Goal: Task Accomplishment & Management: Manage account settings

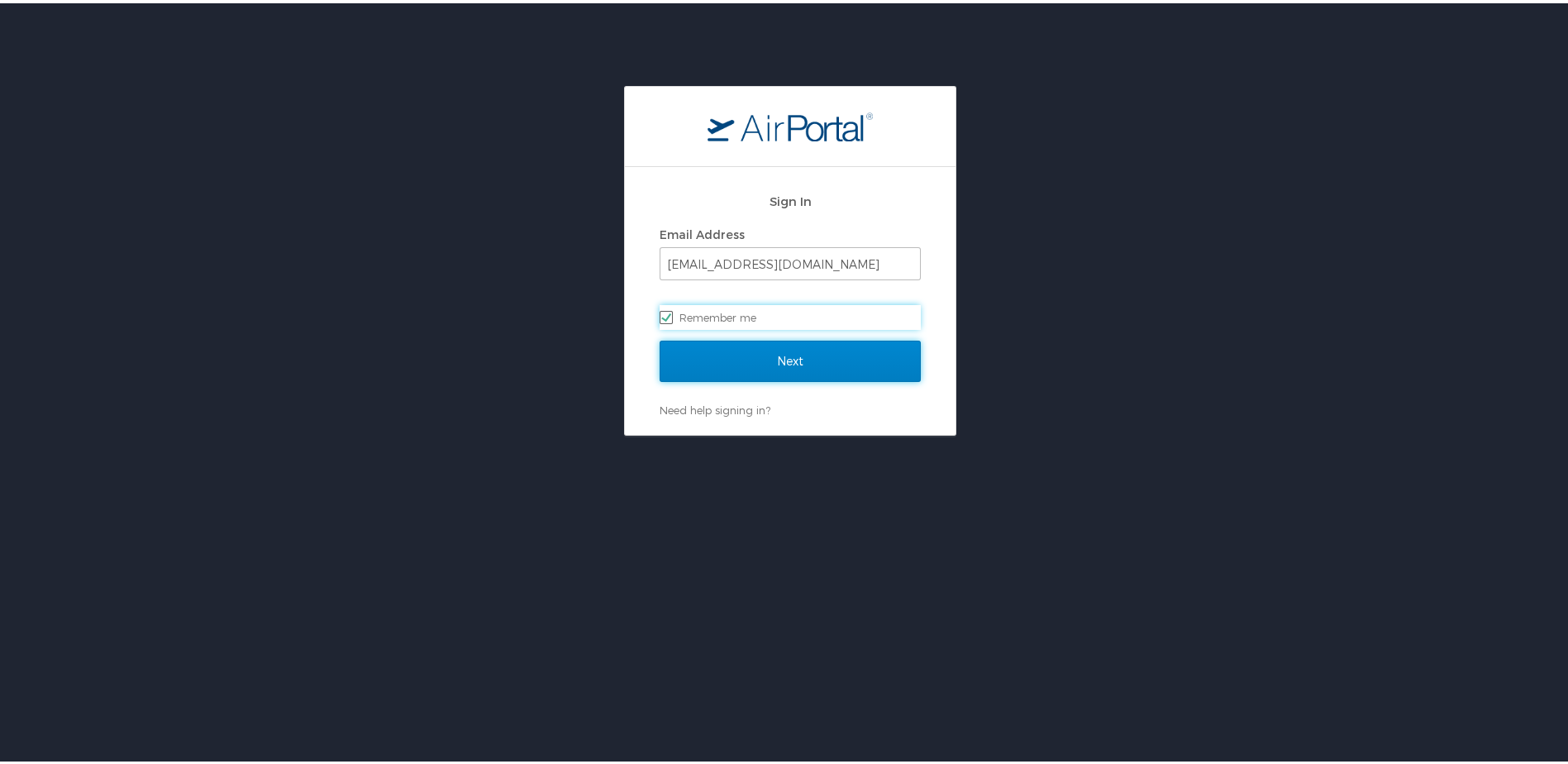
click at [737, 369] on input "Next" at bounding box center [790, 358] width 261 height 41
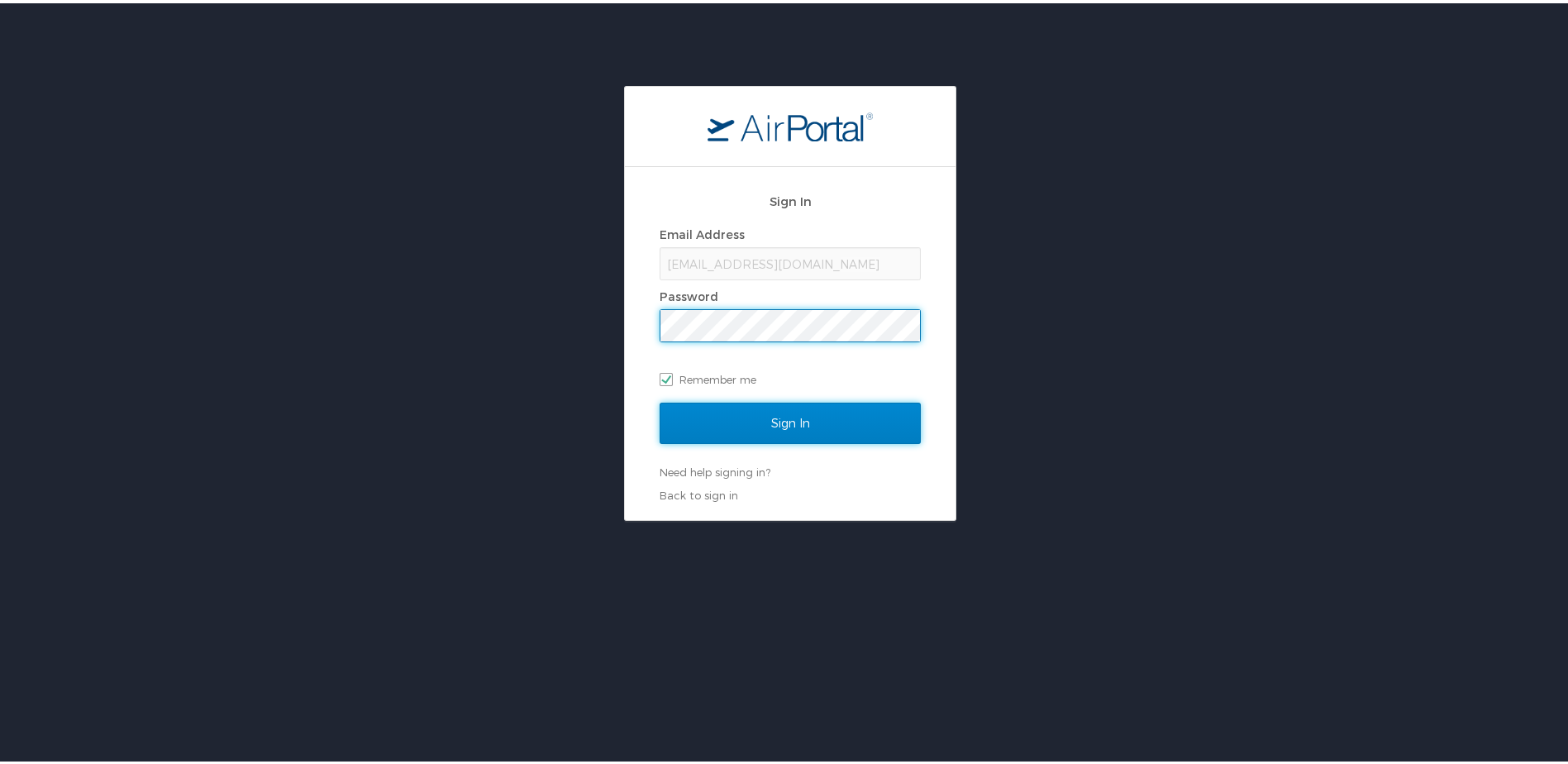
click at [757, 421] on input "Sign In" at bounding box center [790, 420] width 261 height 41
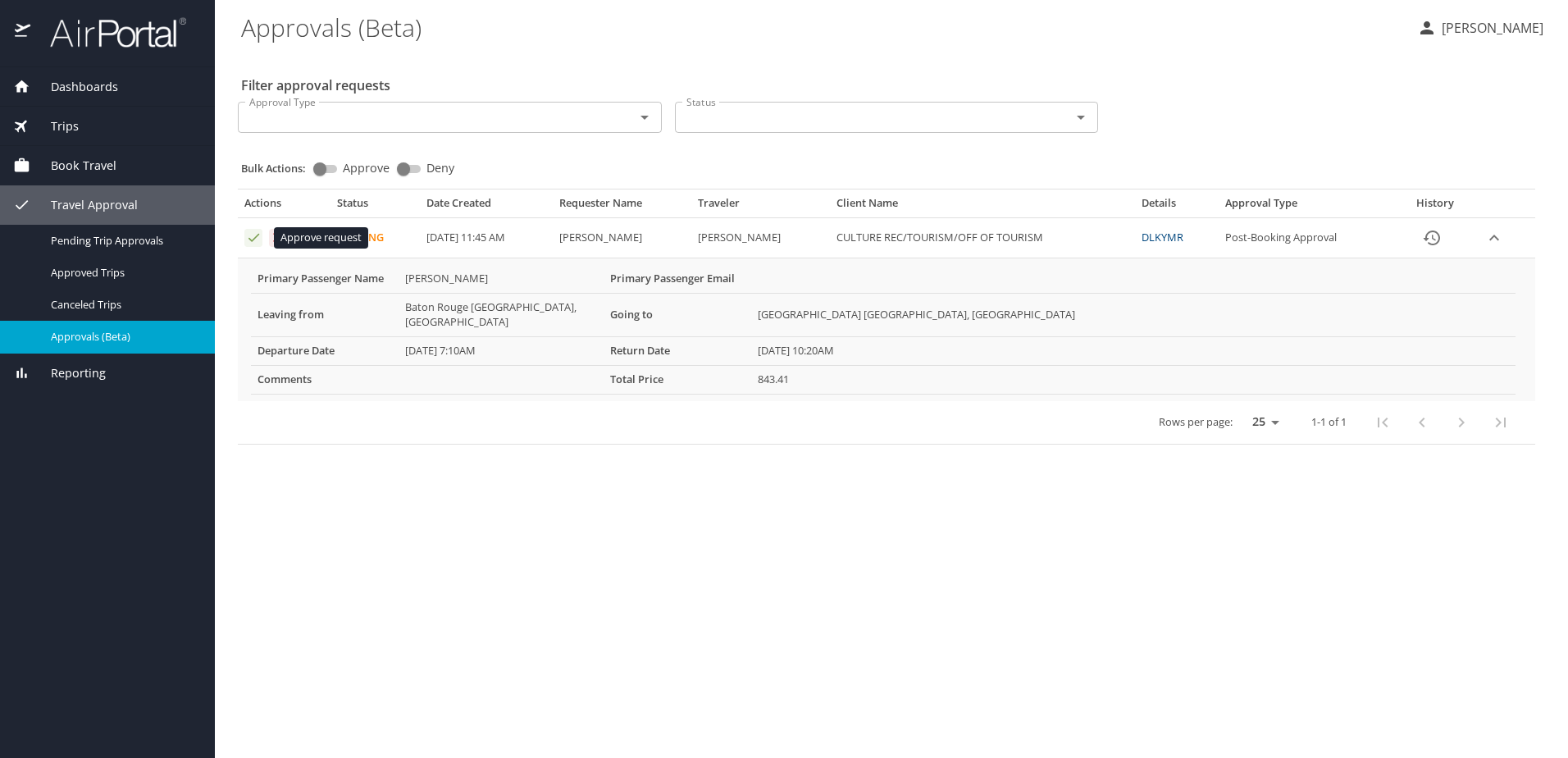
click at [246, 236] on icon "Approval table" at bounding box center [254, 237] width 15 height 15
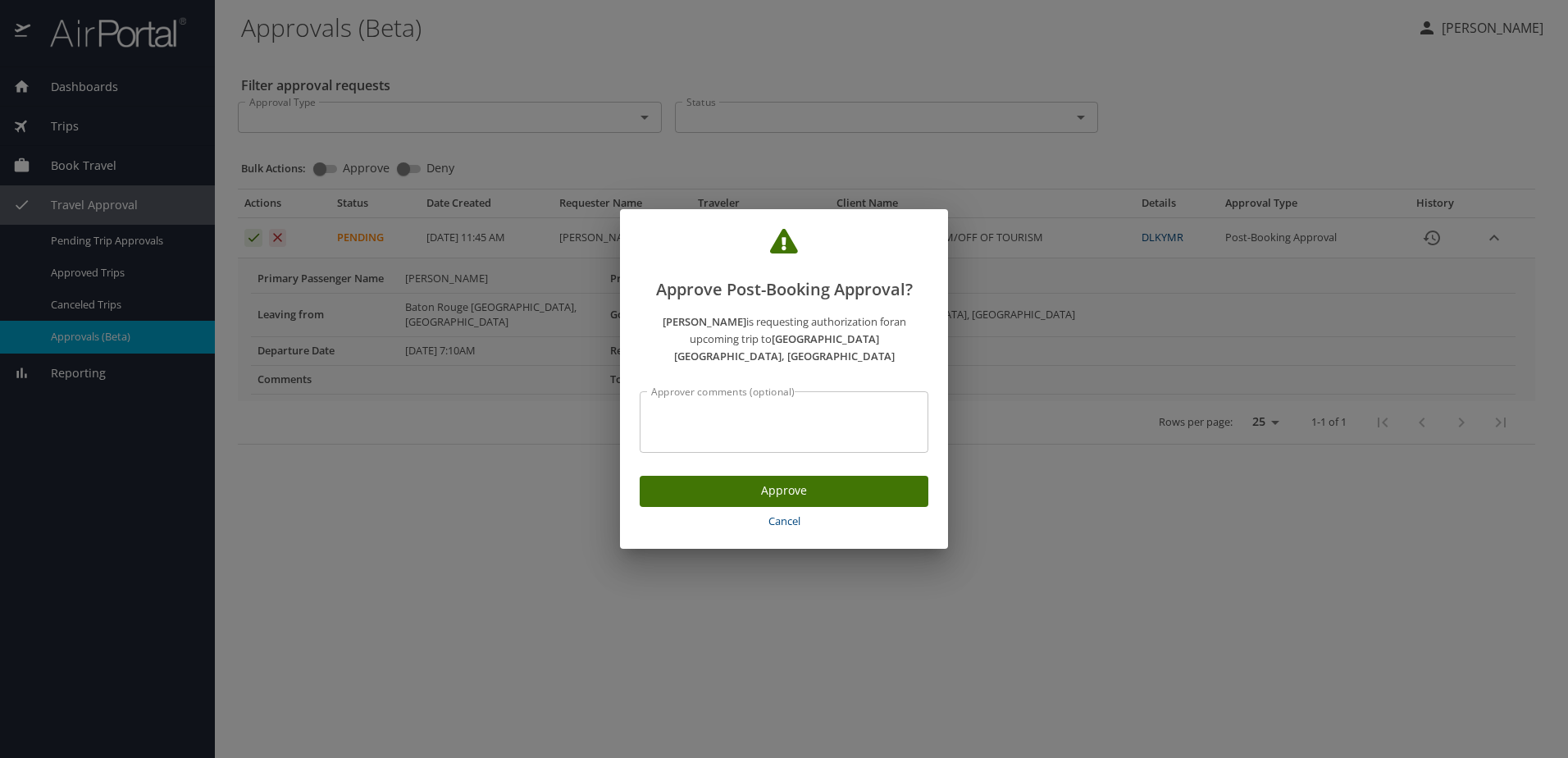
click at [743, 484] on span "Approve" at bounding box center [784, 491] width 263 height 20
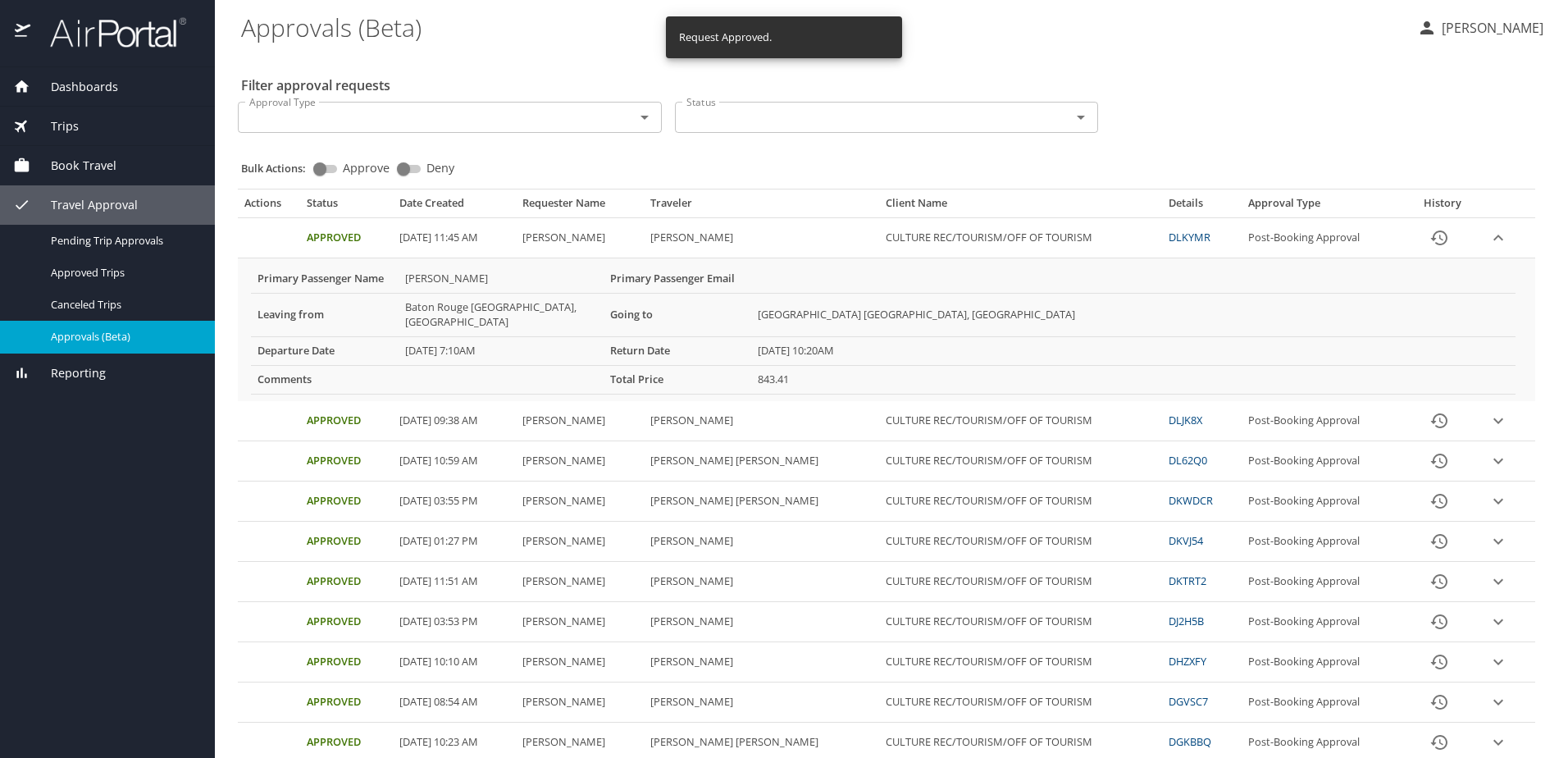
click at [1483, 14] on button "Kasia Dizer" at bounding box center [1479, 27] width 139 height 30
click at [1459, 194] on li "Sign out" at bounding box center [1474, 183] width 167 height 30
